Goal: Task Accomplishment & Management: Use online tool/utility

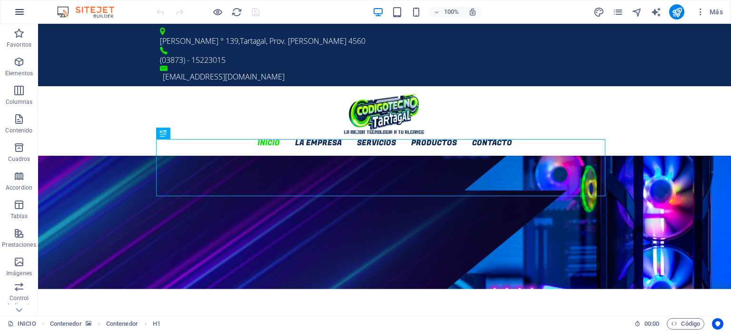
click at [14, 10] on icon "button" at bounding box center [19, 11] width 11 height 11
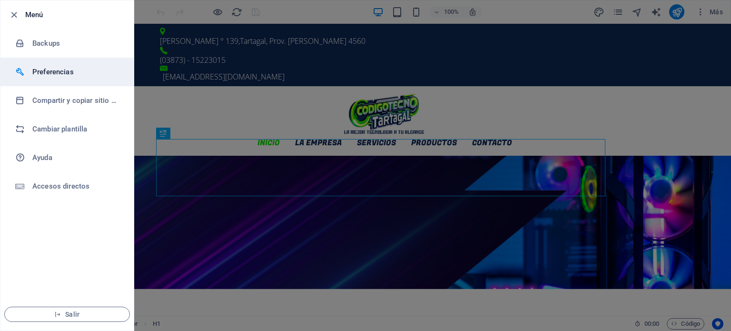
click at [46, 68] on h6 "Preferencias" at bounding box center [76, 71] width 88 height 11
select select "all"
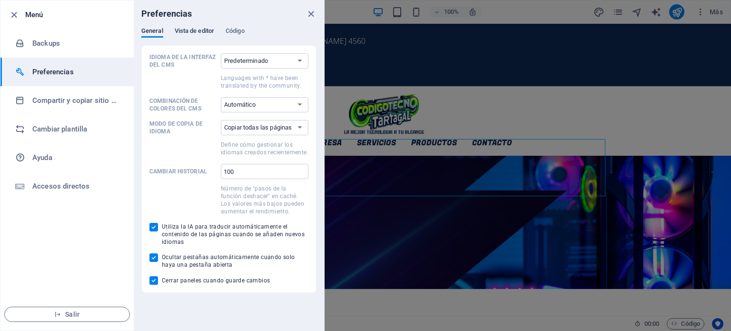
click at [190, 31] on span "Vista de editor" at bounding box center [194, 31] width 39 height 13
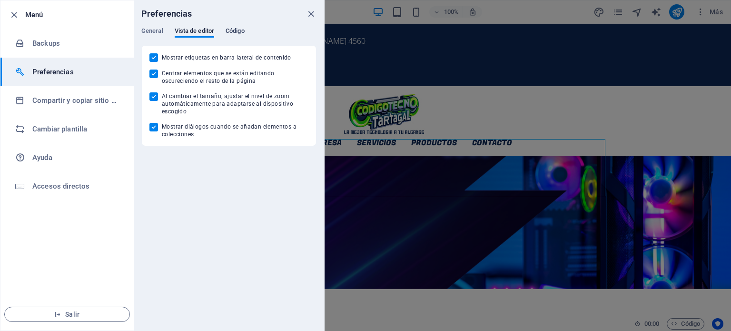
click at [232, 28] on span "Código" at bounding box center [235, 31] width 19 height 13
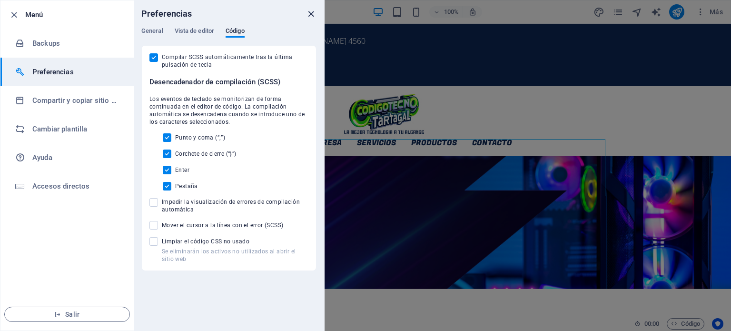
click at [309, 12] on icon "close" at bounding box center [310, 14] width 11 height 11
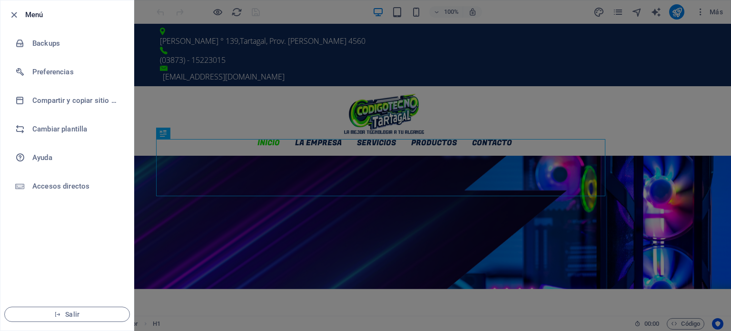
click at [676, 71] on div at bounding box center [365, 165] width 731 height 331
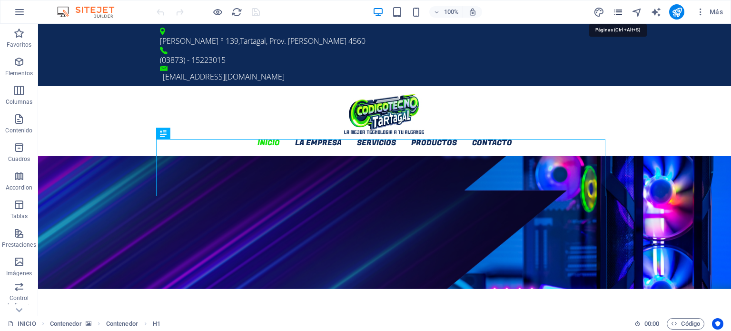
click at [615, 13] on icon "pages" at bounding box center [617, 12] width 11 height 11
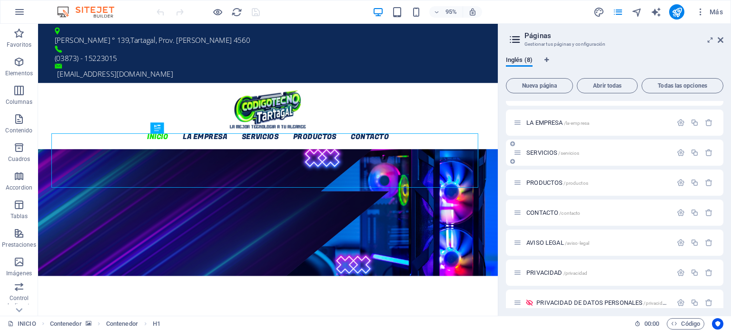
scroll to position [32, 0]
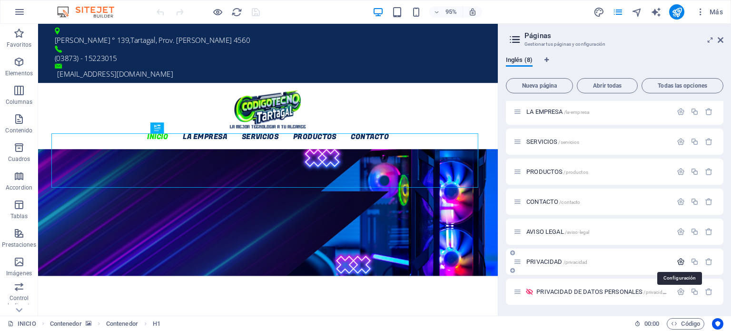
click at [678, 262] on icon "button" at bounding box center [681, 261] width 8 height 8
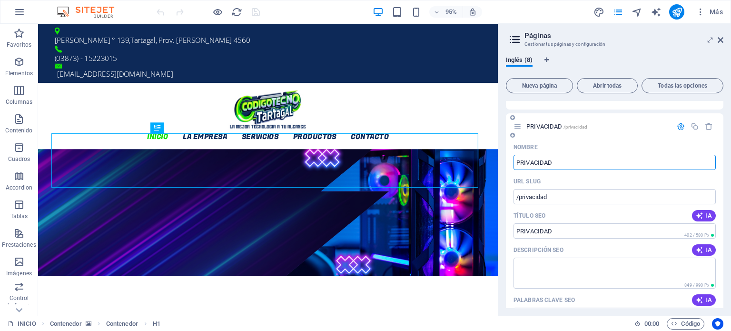
scroll to position [48, 0]
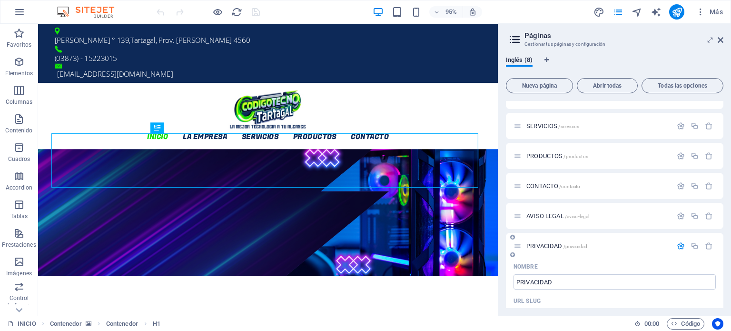
click at [677, 244] on icon "button" at bounding box center [681, 246] width 8 height 8
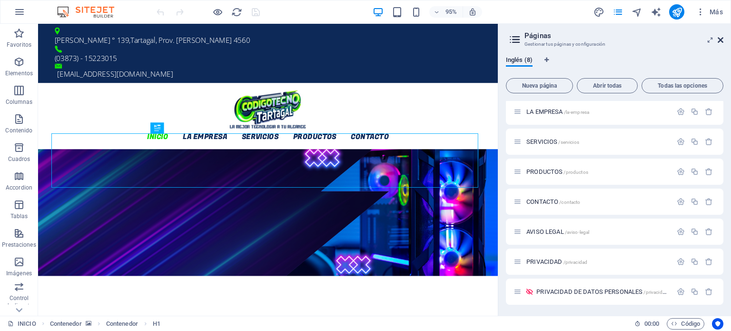
click at [721, 38] on icon at bounding box center [721, 40] width 6 height 8
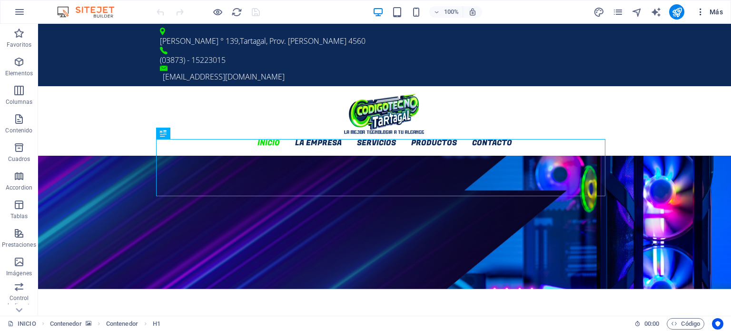
click at [702, 14] on icon "button" at bounding box center [701, 12] width 10 height 10
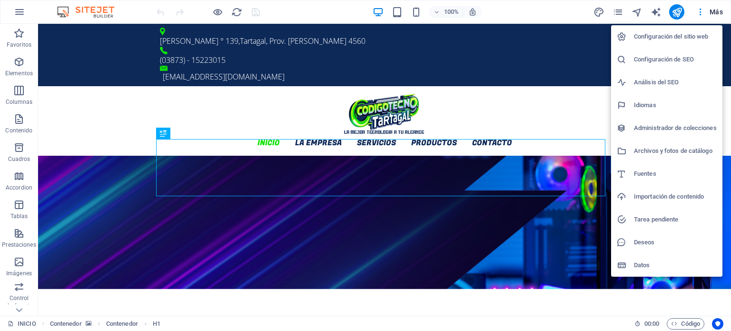
click at [670, 144] on li "Archivos y fotos de catálogo" at bounding box center [666, 150] width 111 height 23
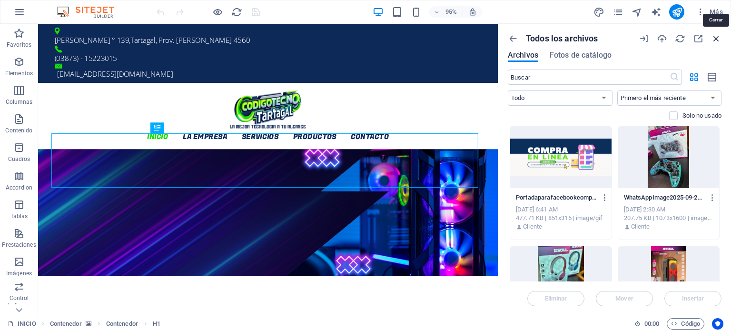
click at [718, 37] on icon "button" at bounding box center [716, 38] width 10 height 10
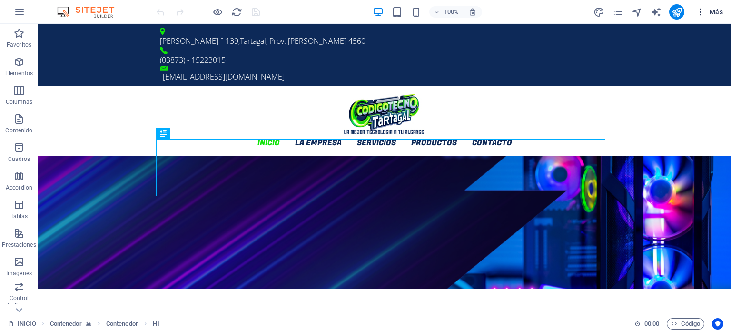
click at [715, 13] on span "Más" at bounding box center [709, 12] width 27 height 10
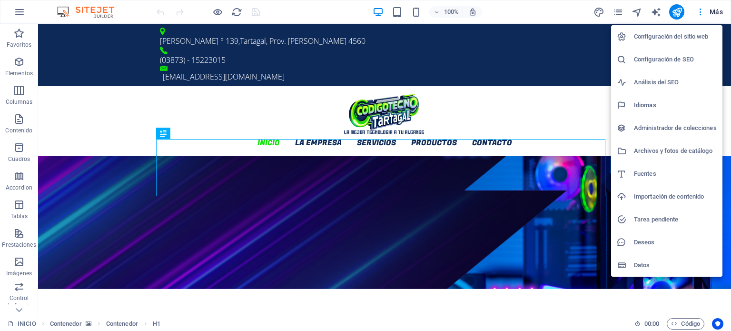
click at [651, 261] on h6 "Datos" at bounding box center [675, 264] width 83 height 11
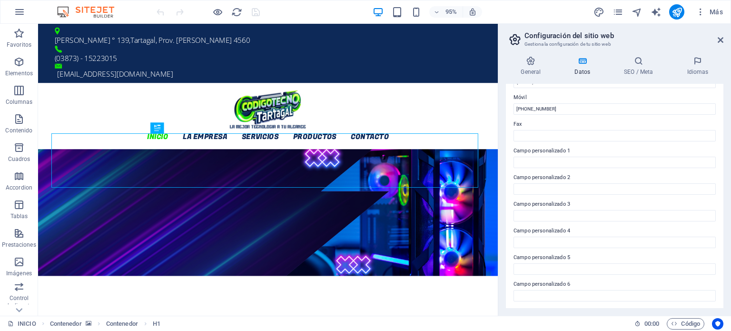
scroll to position [0, 0]
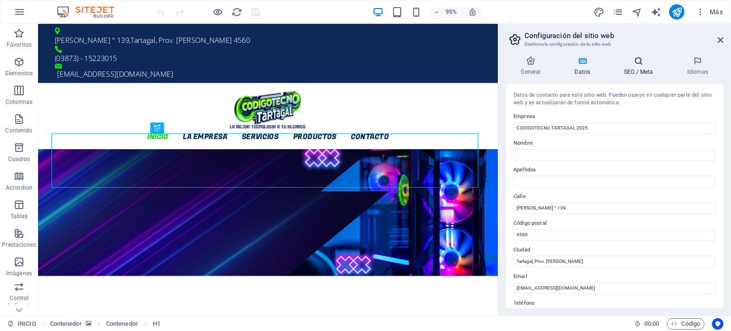
click at [641, 66] on h4 "SEO / Meta" at bounding box center [640, 66] width 63 height 20
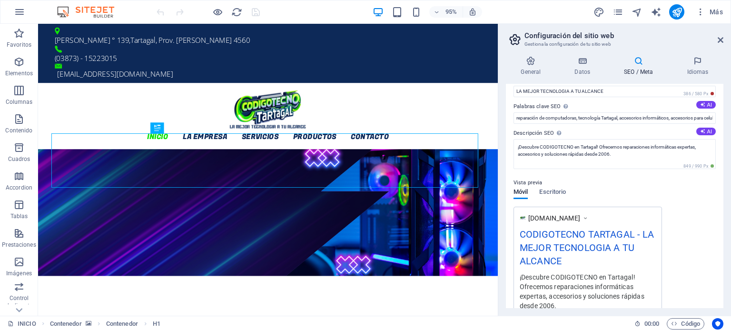
scroll to position [38, 0]
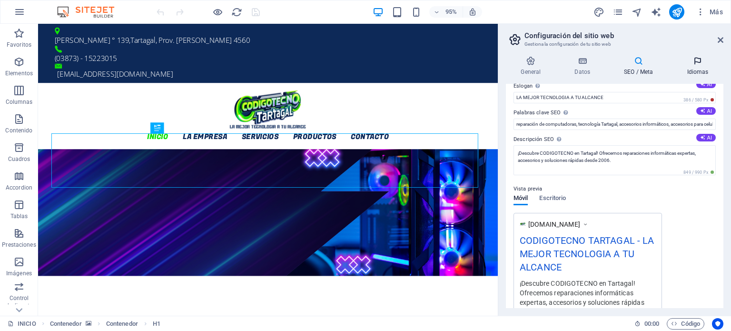
click at [697, 72] on h4 "Idiomas" at bounding box center [697, 66] width 51 height 20
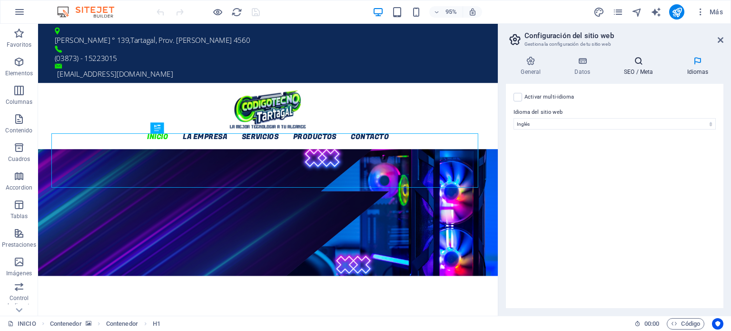
click at [632, 70] on h4 "SEO / Meta" at bounding box center [640, 66] width 63 height 20
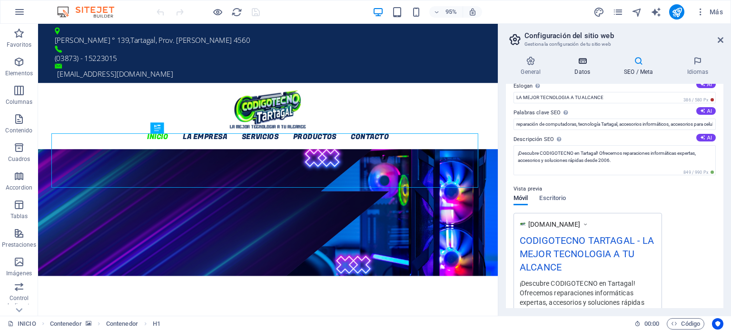
click at [582, 68] on h4 "Datos" at bounding box center [584, 66] width 49 height 20
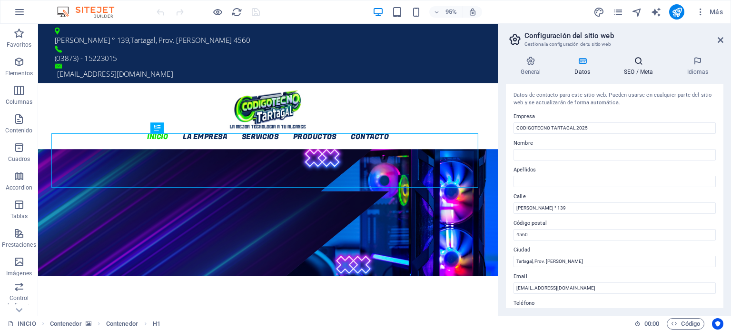
click at [638, 74] on h4 "SEO / Meta" at bounding box center [640, 66] width 63 height 20
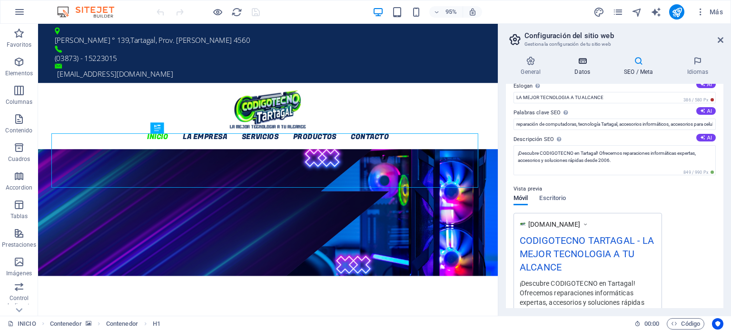
click at [586, 70] on h4 "Datos" at bounding box center [584, 66] width 49 height 20
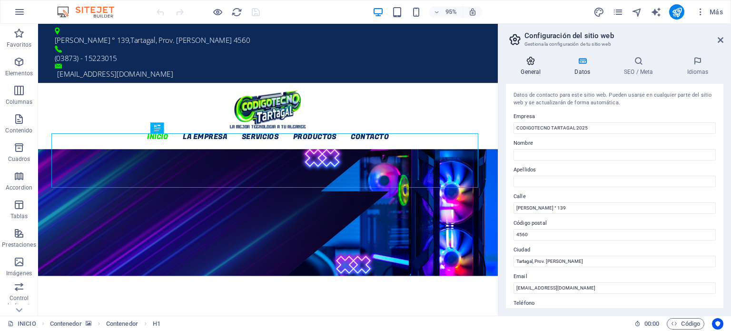
click at [532, 69] on h4 "General" at bounding box center [533, 66] width 54 height 20
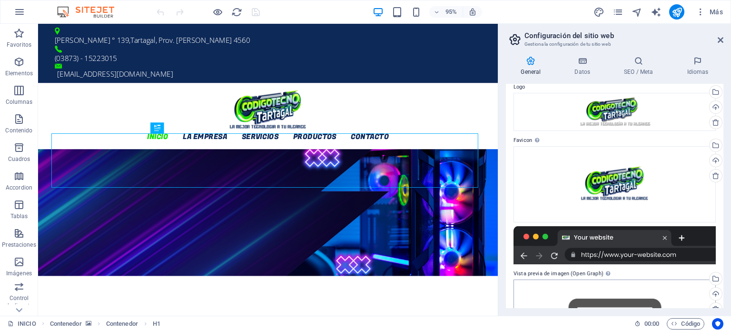
scroll to position [0, 0]
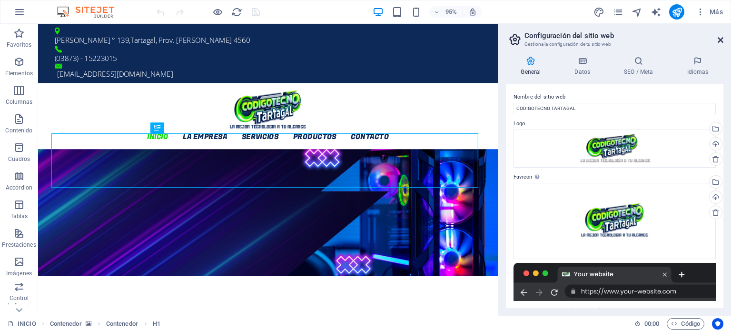
click at [720, 39] on icon at bounding box center [721, 40] width 6 height 8
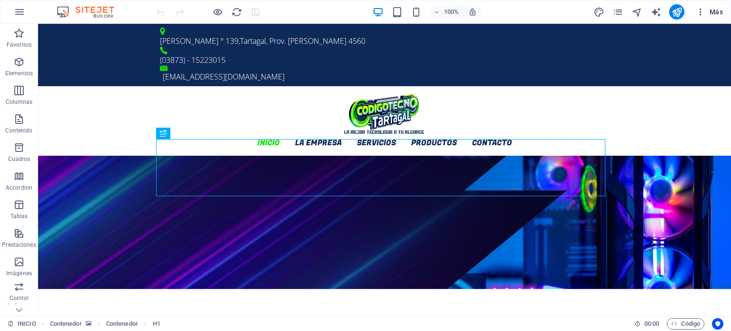
click at [699, 11] on icon "button" at bounding box center [701, 12] width 10 height 10
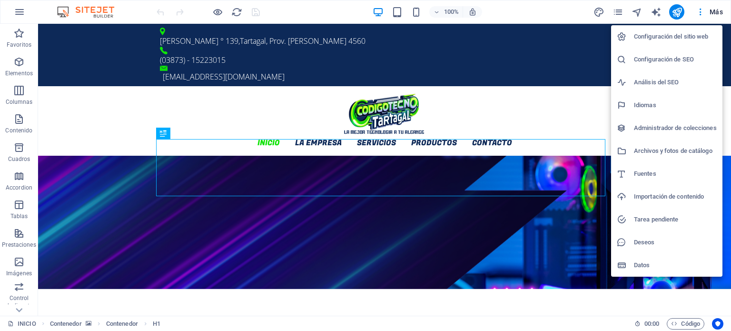
click at [660, 64] on h6 "Configuración de SEO" at bounding box center [675, 59] width 83 height 11
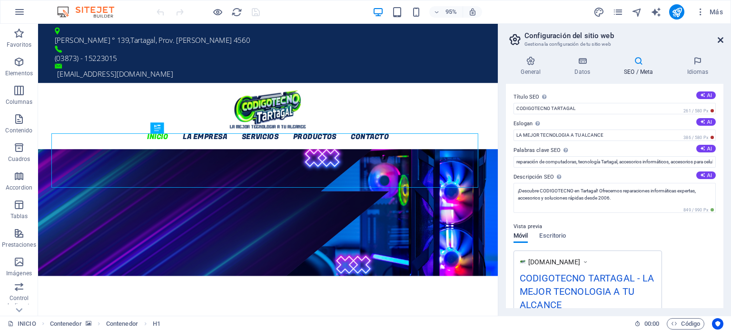
drag, startPoint x: 720, startPoint y: 37, endPoint x: 681, endPoint y: 9, distance: 48.3
click at [720, 37] on icon at bounding box center [721, 40] width 6 height 8
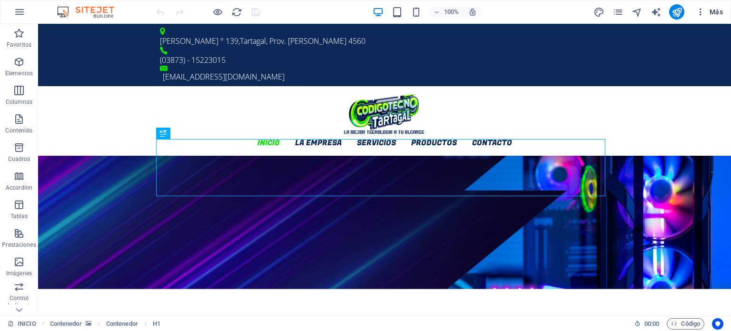
click at [701, 13] on icon "button" at bounding box center [701, 12] width 10 height 10
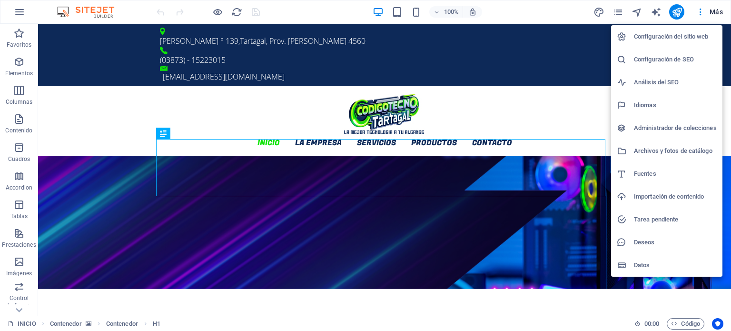
click at [674, 132] on h6 "Administrador de colecciones" at bounding box center [675, 127] width 83 height 11
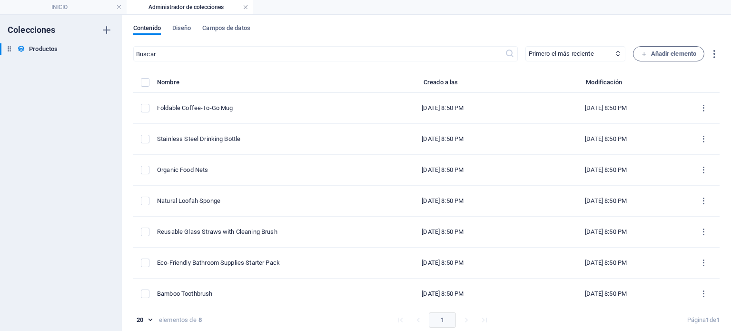
click at [244, 7] on link at bounding box center [246, 7] width 6 height 9
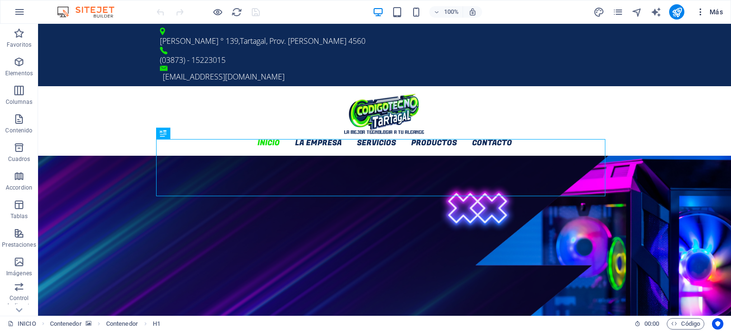
click at [700, 11] on icon "button" at bounding box center [701, 12] width 10 height 10
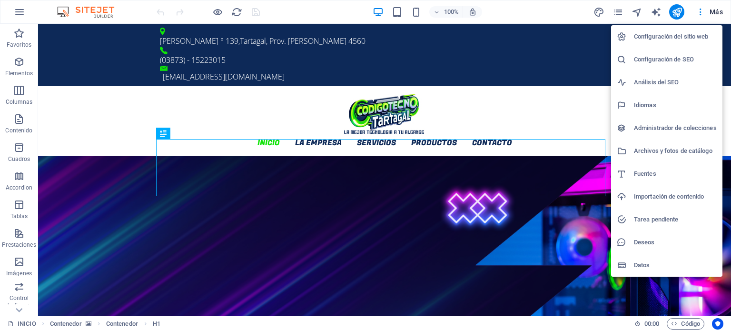
click at [653, 224] on h6 "Tarea pendiente" at bounding box center [675, 219] width 83 height 11
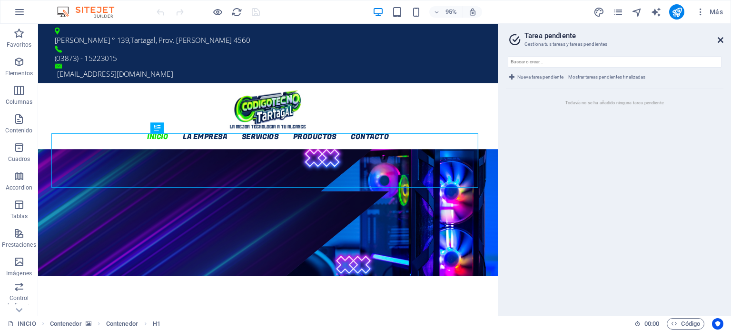
click at [722, 41] on icon at bounding box center [721, 40] width 6 height 8
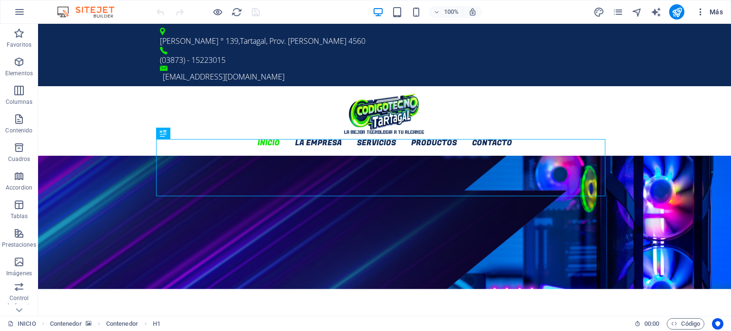
click at [702, 15] on icon "button" at bounding box center [701, 12] width 10 height 10
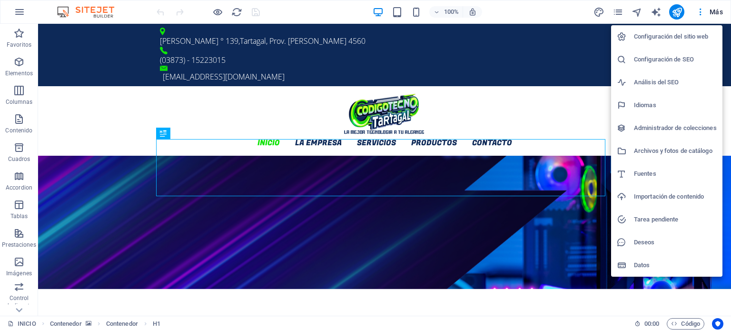
click at [652, 237] on h6 "Deseos" at bounding box center [675, 241] width 83 height 11
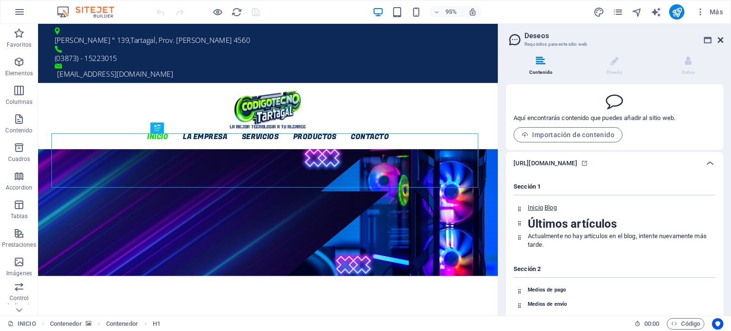
click at [718, 37] on icon at bounding box center [721, 40] width 6 height 8
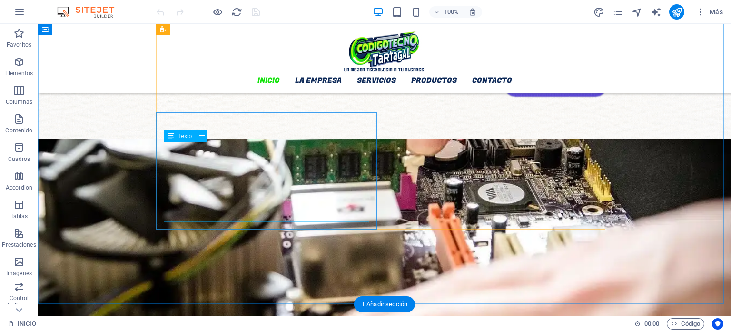
scroll to position [1475, 0]
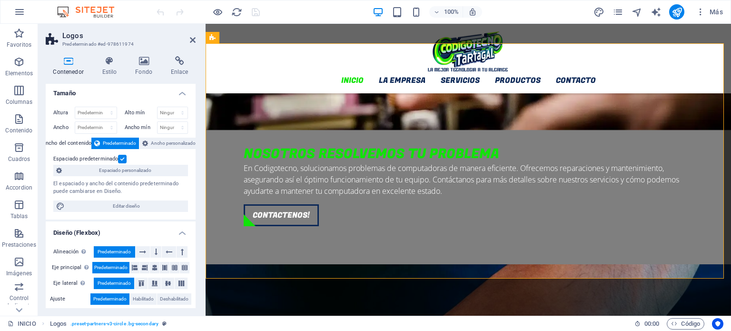
scroll to position [0, 0]
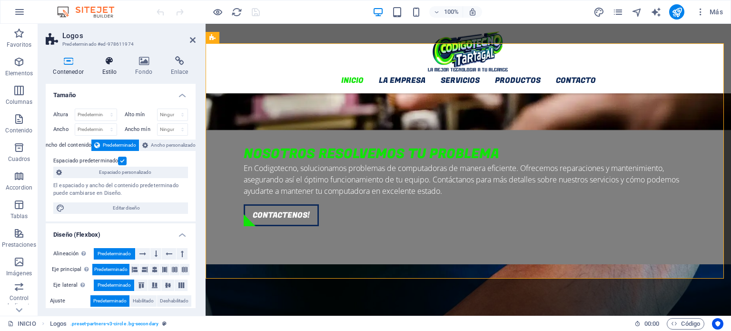
click at [108, 68] on h4 "Estilo" at bounding box center [111, 66] width 33 height 20
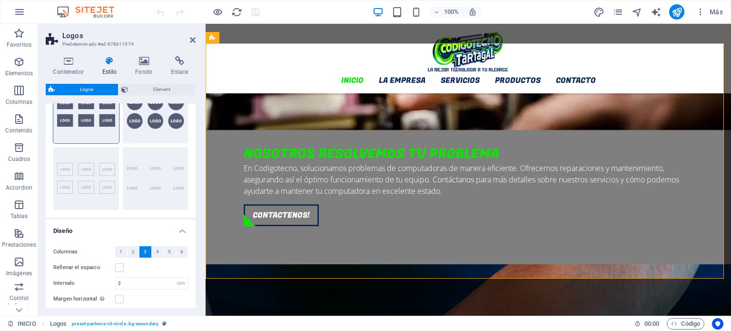
scroll to position [95, 0]
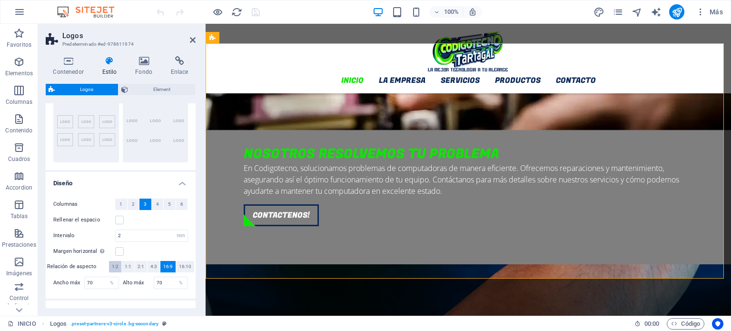
click at [120, 262] on button "1:2" at bounding box center [115, 266] width 12 height 11
click at [126, 263] on span "1:1" at bounding box center [128, 266] width 7 height 11
click at [139, 266] on span "2:1" at bounding box center [141, 266] width 7 height 11
click at [192, 37] on icon at bounding box center [193, 40] width 6 height 8
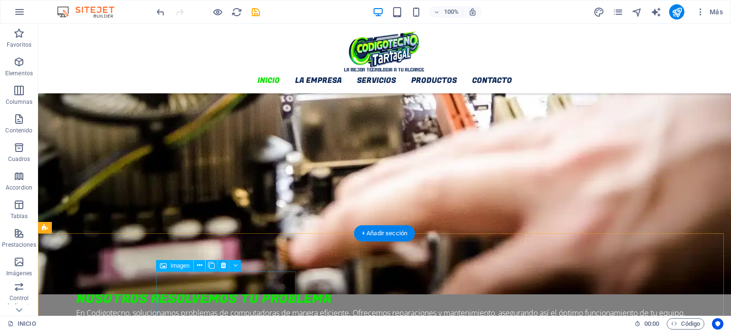
scroll to position [1487, 0]
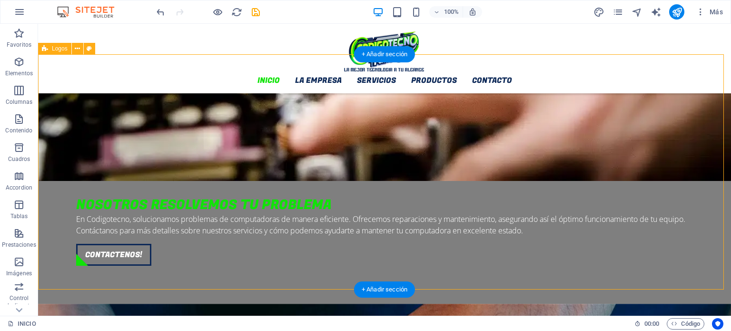
select select "rem"
select select "preset-partners-v3-circle"
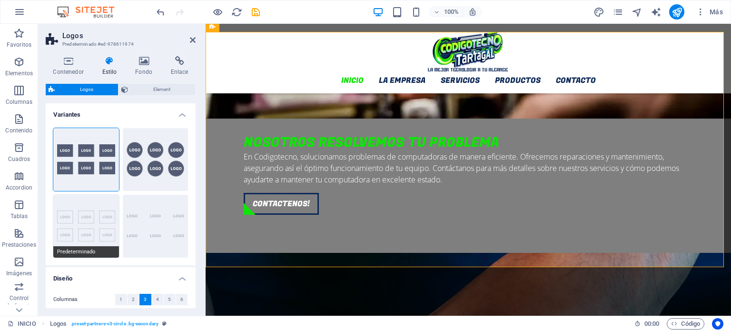
scroll to position [143, 0]
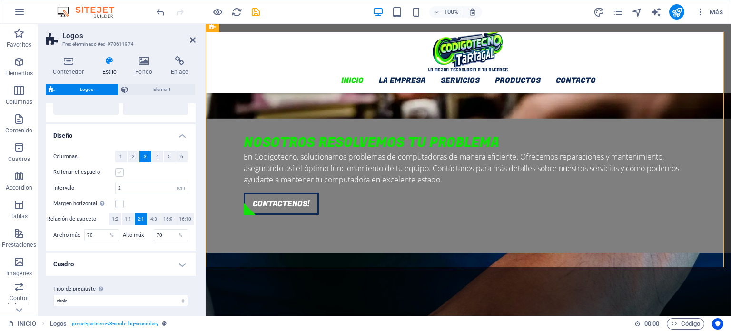
click at [119, 175] on label at bounding box center [119, 172] width 9 height 9
click at [0, 0] on input "Rellenar el espacio" at bounding box center [0, 0] width 0 height 0
click at [119, 175] on label at bounding box center [119, 172] width 9 height 9
click at [0, 0] on input "Rellenar el espacio" at bounding box center [0, 0] width 0 height 0
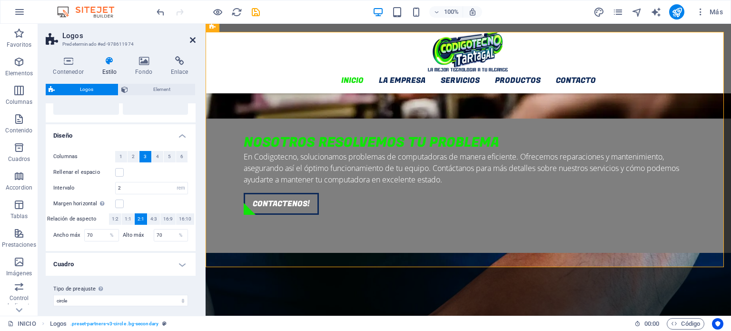
click at [190, 38] on icon at bounding box center [193, 40] width 6 height 8
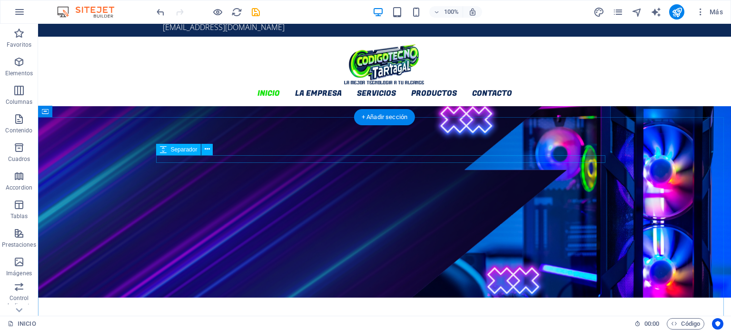
scroll to position [0, 0]
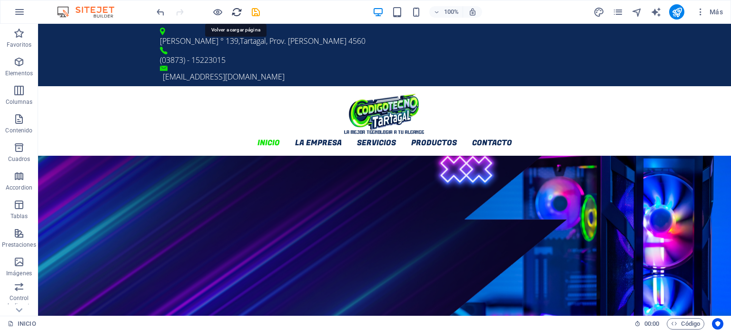
drag, startPoint x: 235, startPoint y: 12, endPoint x: 354, endPoint y: 18, distance: 119.1
click at [235, 12] on icon "reload" at bounding box center [236, 12] width 11 height 11
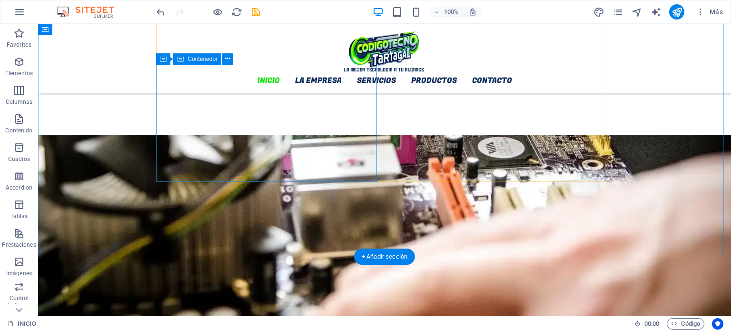
scroll to position [1475, 0]
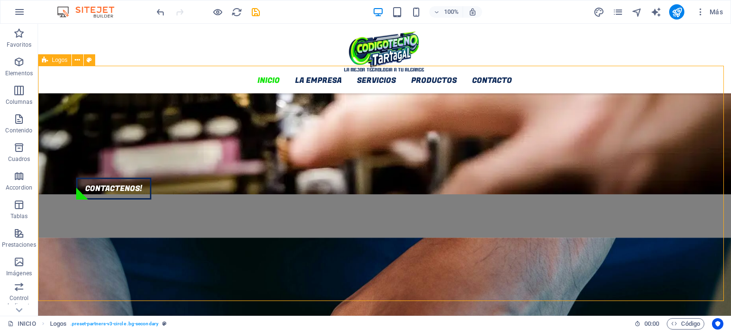
click at [50, 62] on div "Logos" at bounding box center [54, 59] width 33 height 11
select select "rem"
select select "preset-partners-v3-circle"
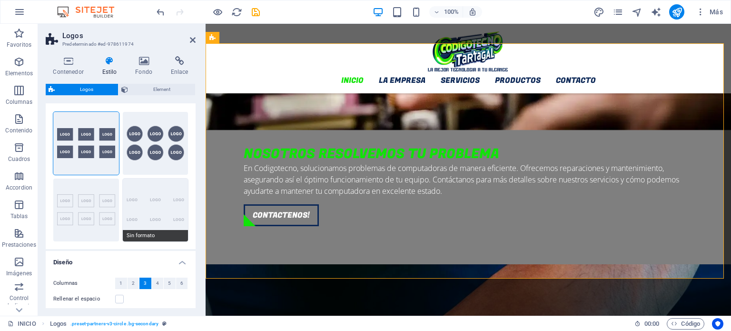
scroll to position [0, 0]
